Goal: Task Accomplishment & Management: Manage account settings

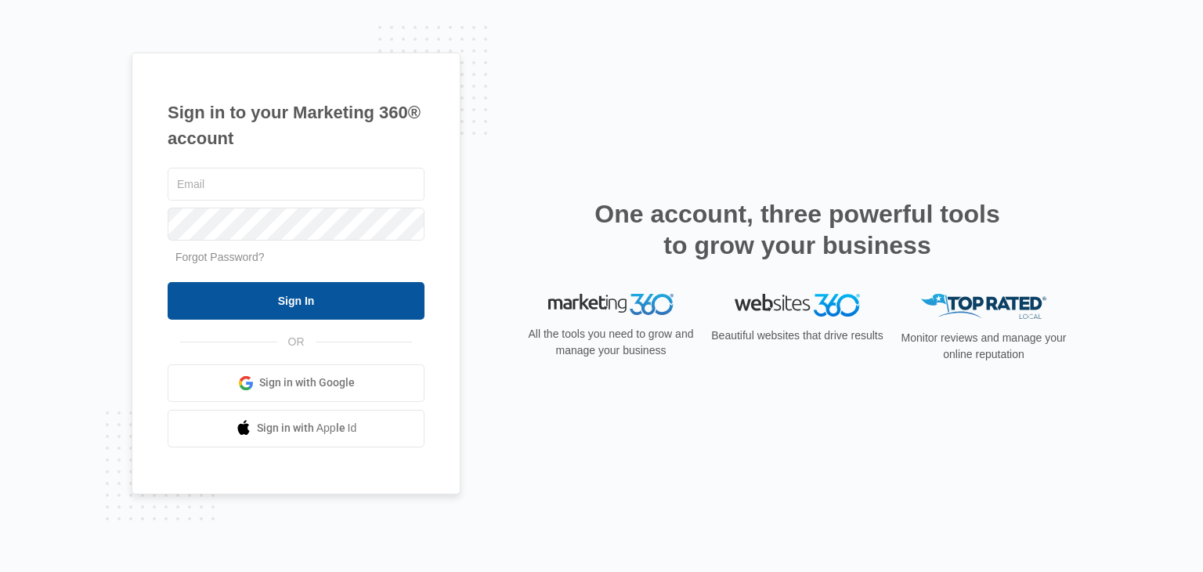
type input "[EMAIL_ADDRESS][DOMAIN_NAME]"
click at [341, 300] on input "Sign In" at bounding box center [296, 301] width 257 height 38
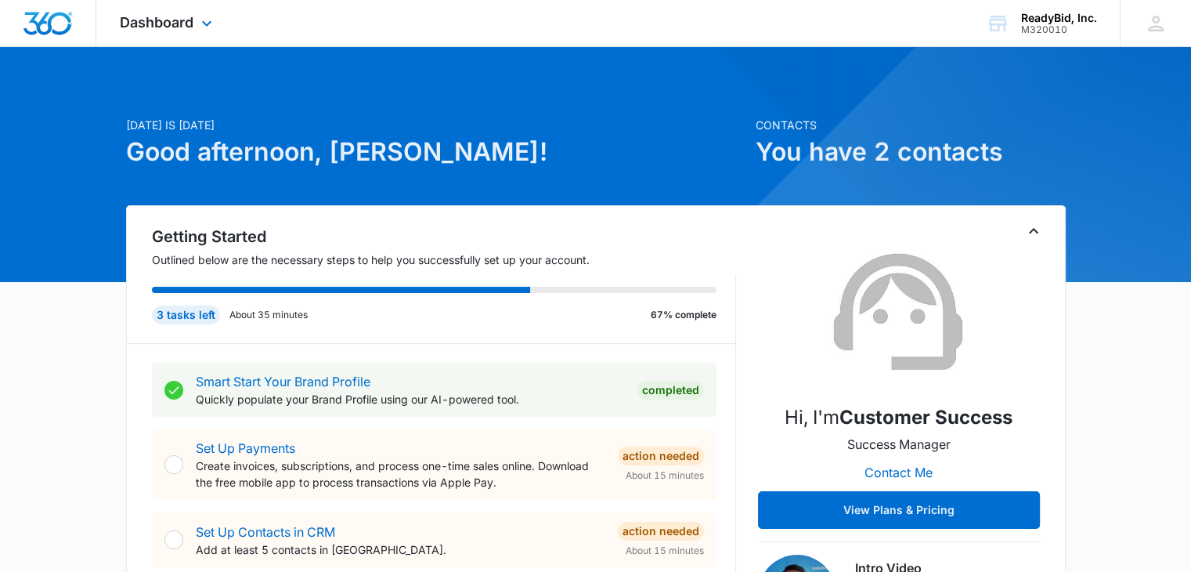
click at [190, 13] on div "Dashboard Apps Reputation Websites Forms CRM Email Social Content Ads Intellige…" at bounding box center [167, 23] width 143 height 46
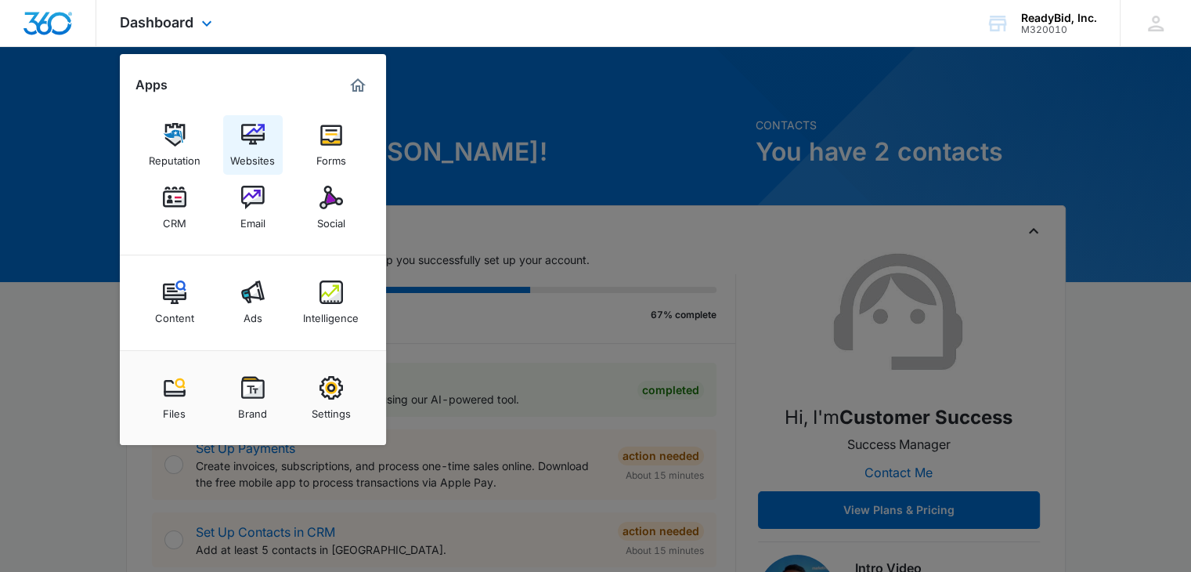
click at [251, 135] on img at bounding box center [252, 134] width 23 height 23
